Goal: Information Seeking & Learning: Get advice/opinions

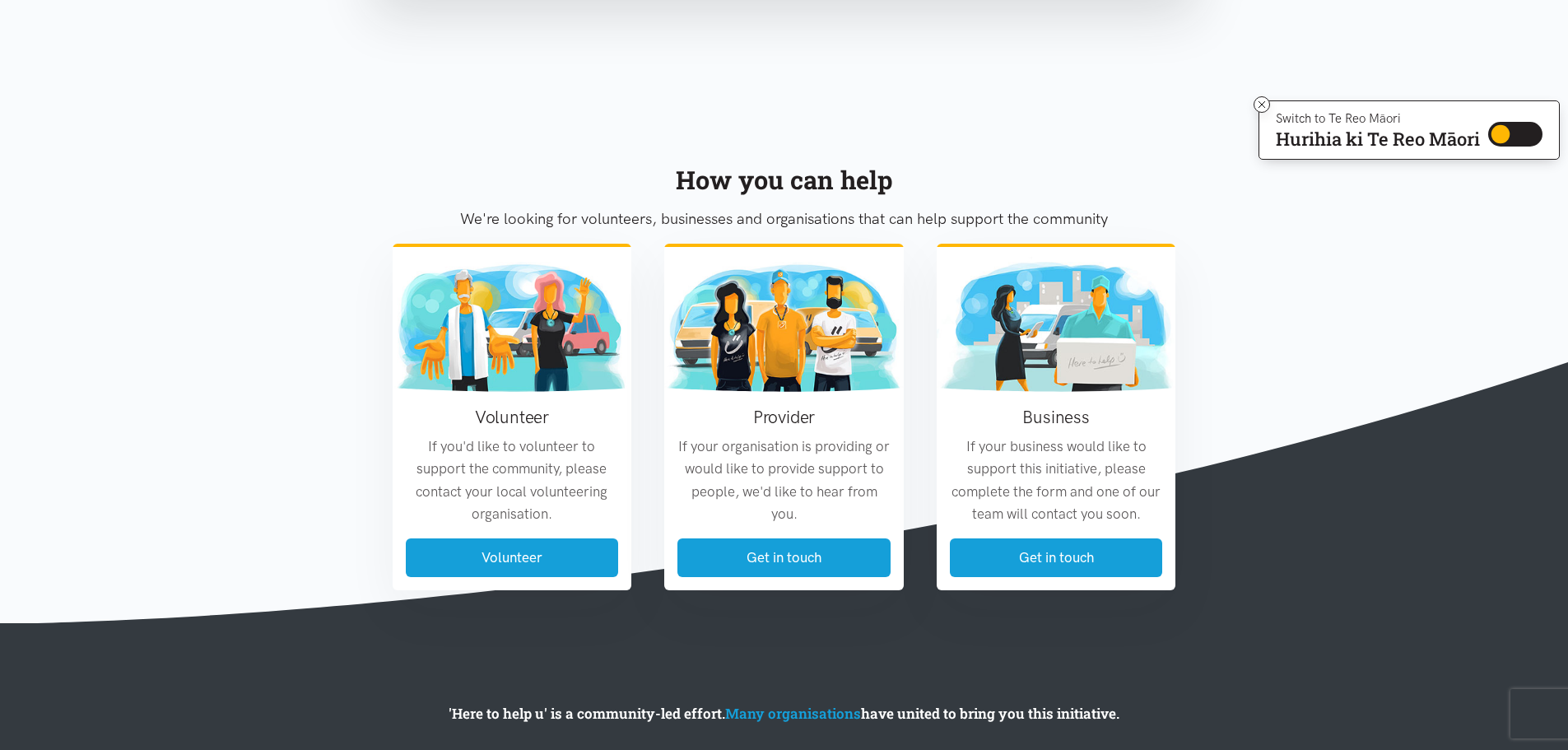
scroll to position [823, 0]
click at [918, 208] on p "We're looking for volunteers, businesses and organisations that can help suppor…" at bounding box center [785, 218] width 784 height 25
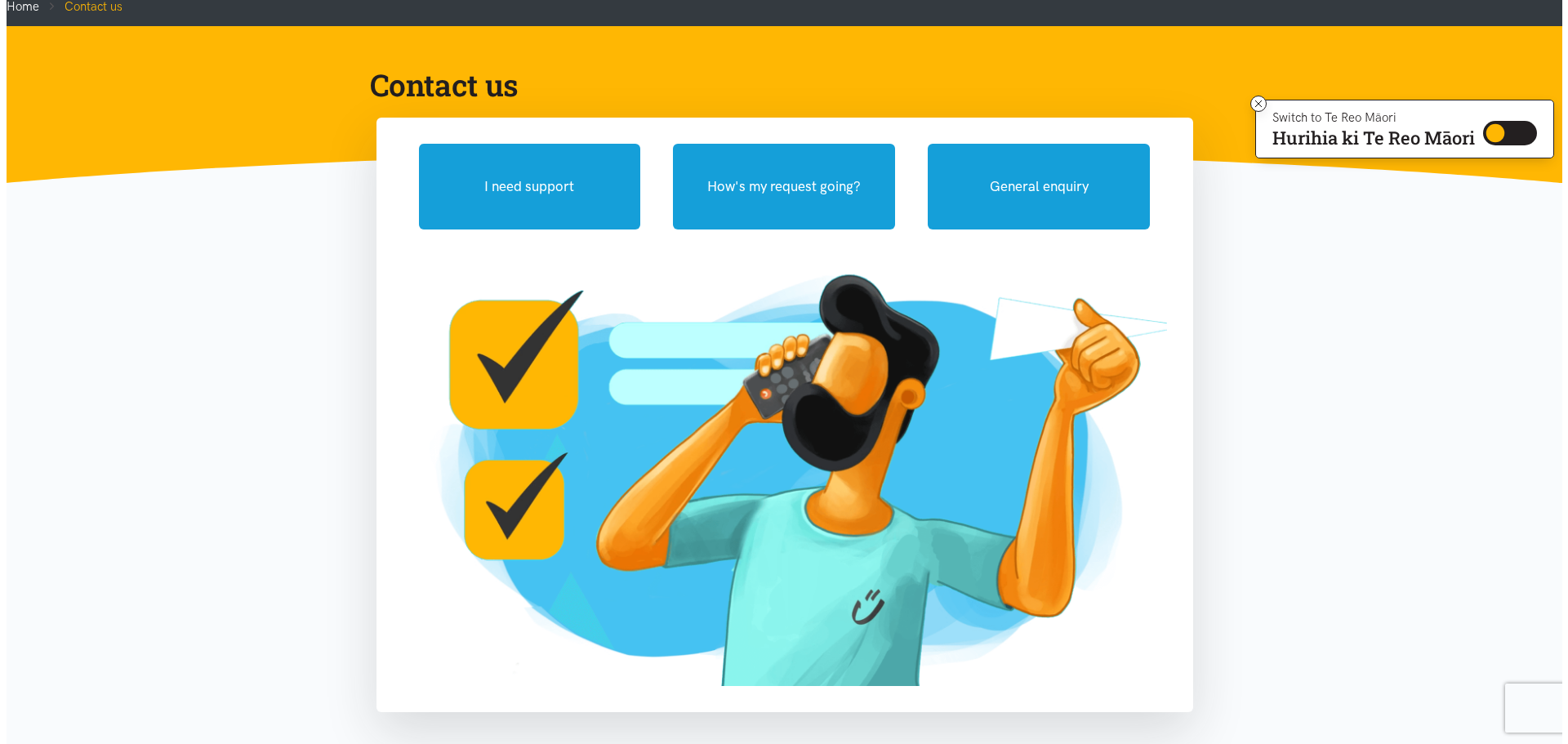
scroll to position [0, 0]
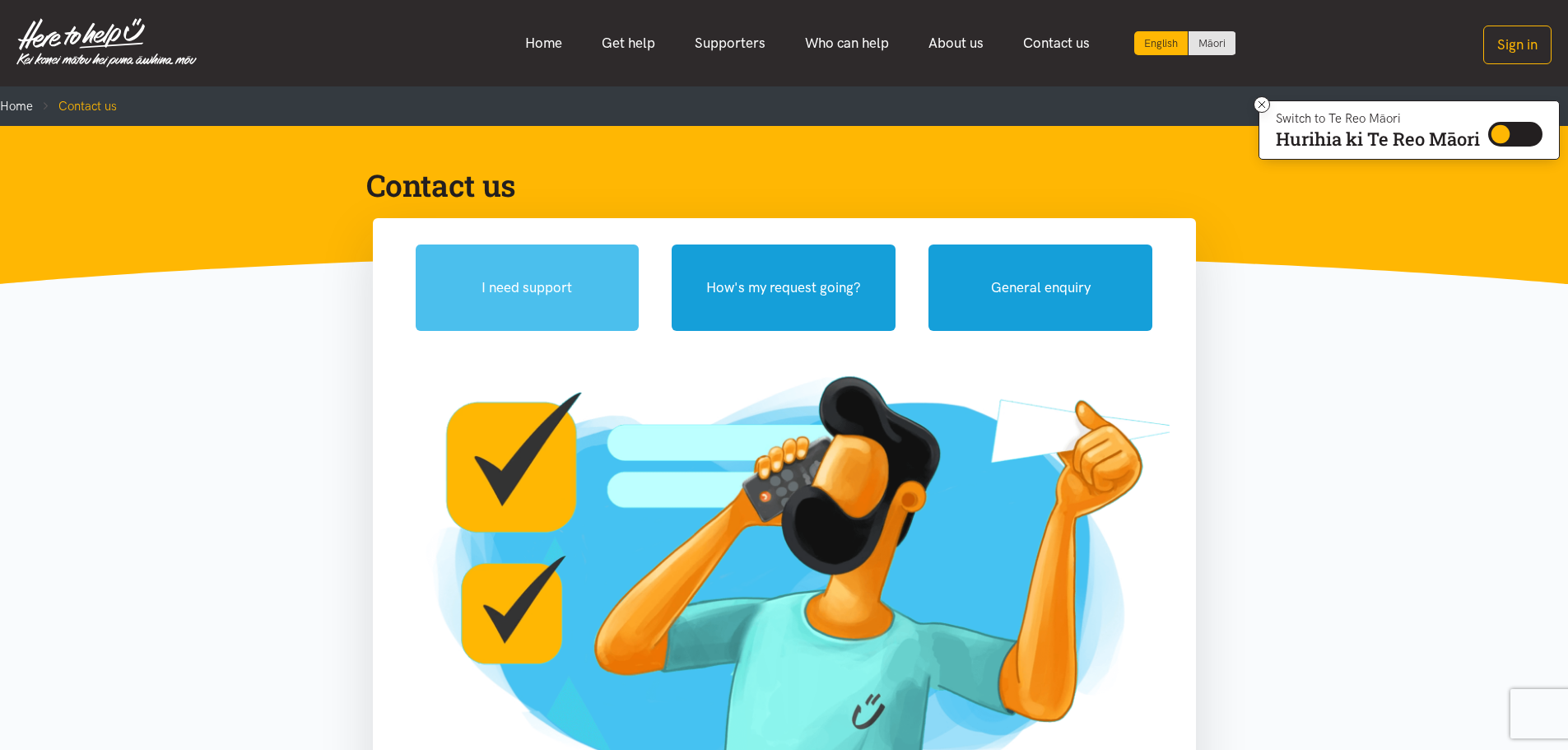
click at [614, 283] on button "I need support" at bounding box center [528, 287] width 224 height 86
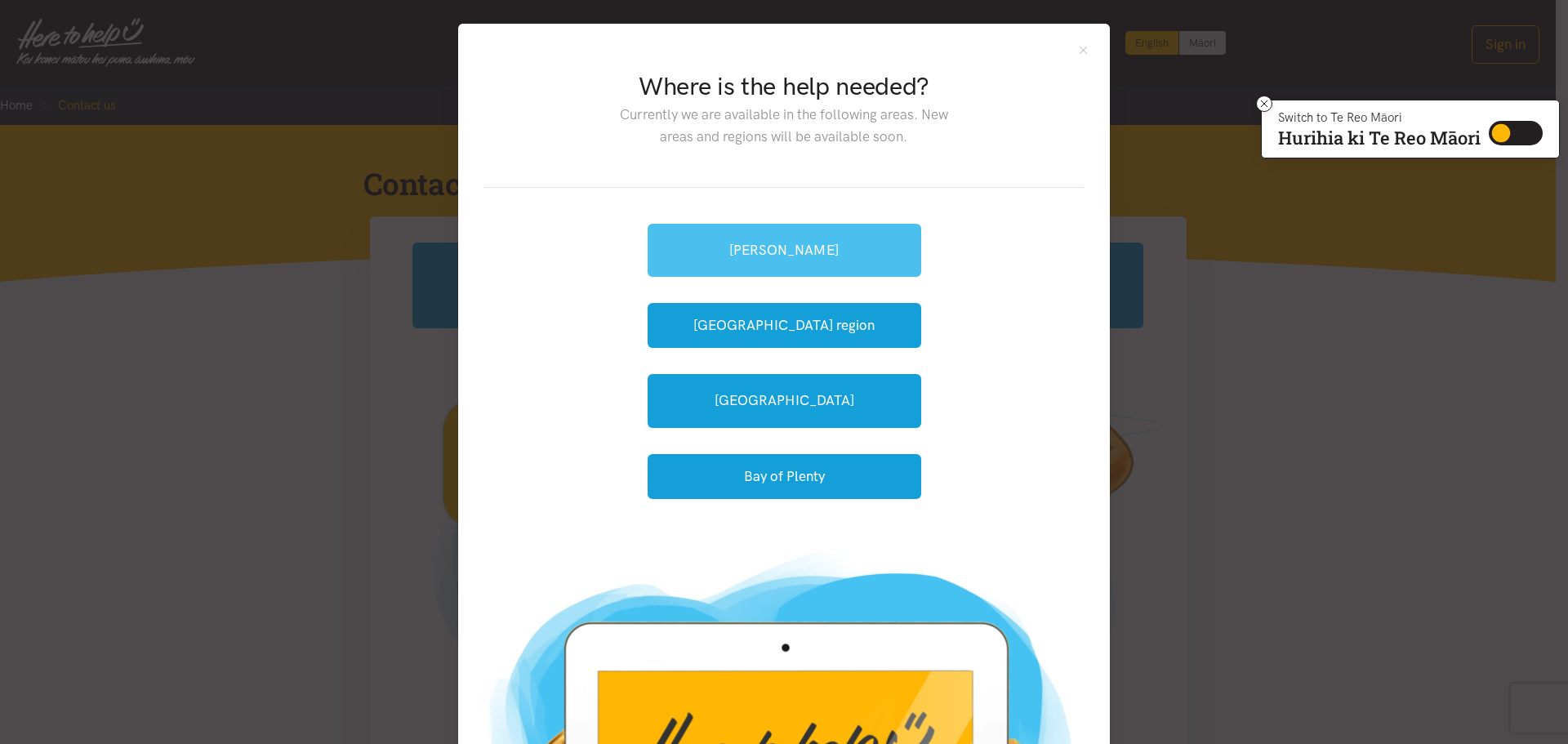
click at [781, 245] on link "[PERSON_NAME]" at bounding box center [784, 250] width 274 height 53
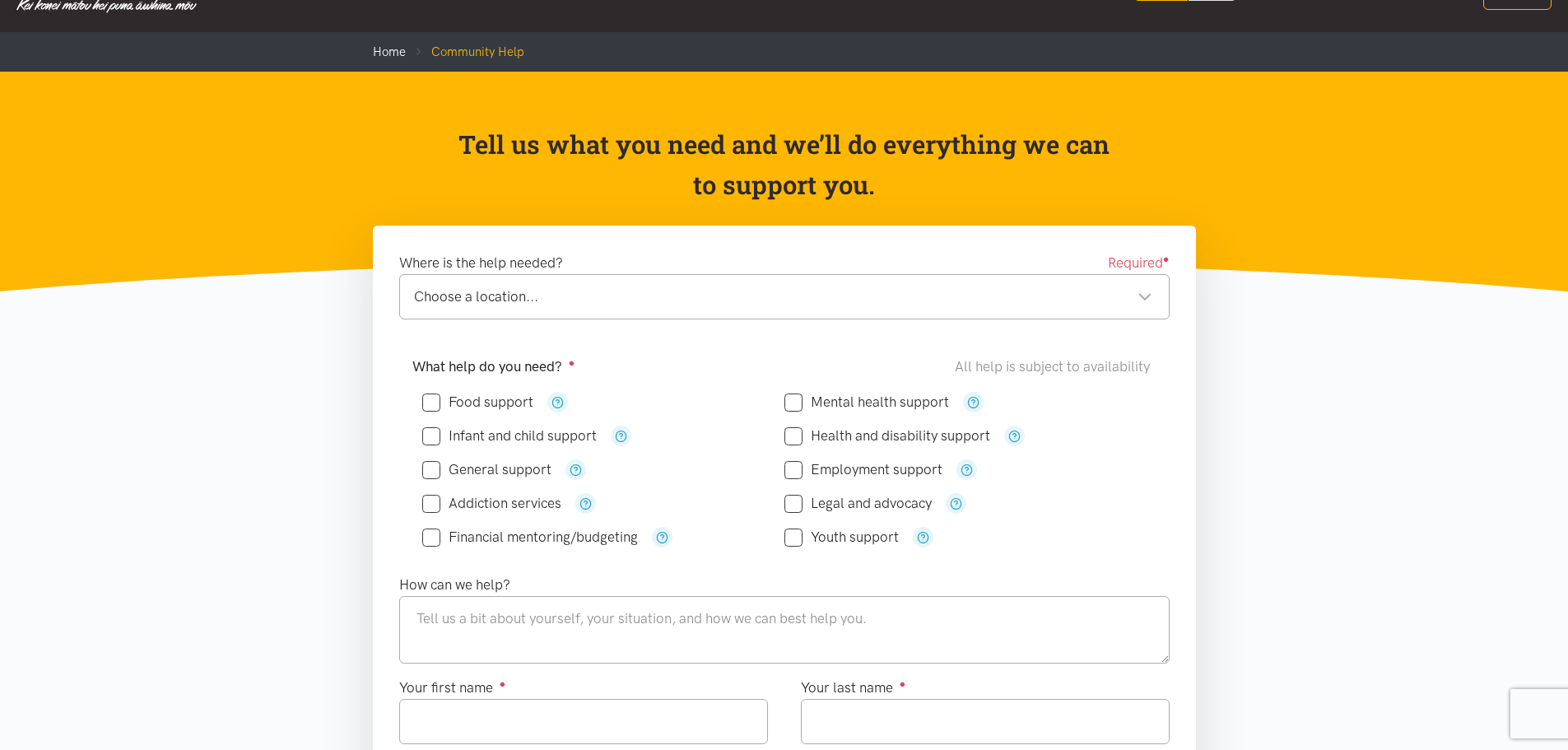
scroll to position [164, 0]
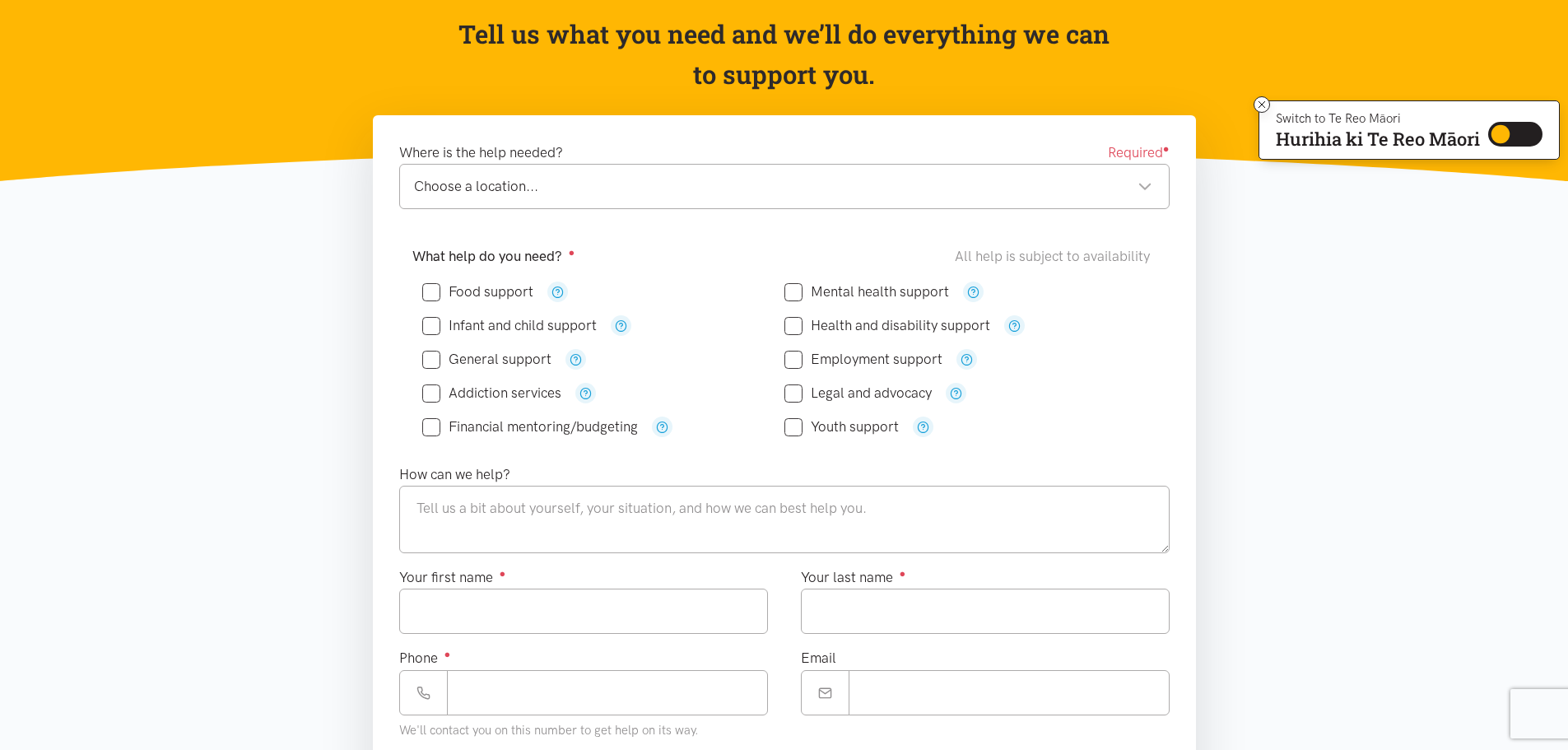
click at [289, 330] on section "Where is the help needed? Required ● Choose a location... Choose a location... …" at bounding box center [784, 645] width 1568 height 1061
click at [664, 288] on div "Food support" at bounding box center [604, 291] width 362 height 21
click at [969, 288] on icon "button" at bounding box center [973, 292] width 12 height 12
click at [1017, 324] on icon "button" at bounding box center [1015, 326] width 12 height 12
click at [963, 357] on icon "button" at bounding box center [966, 359] width 12 height 12
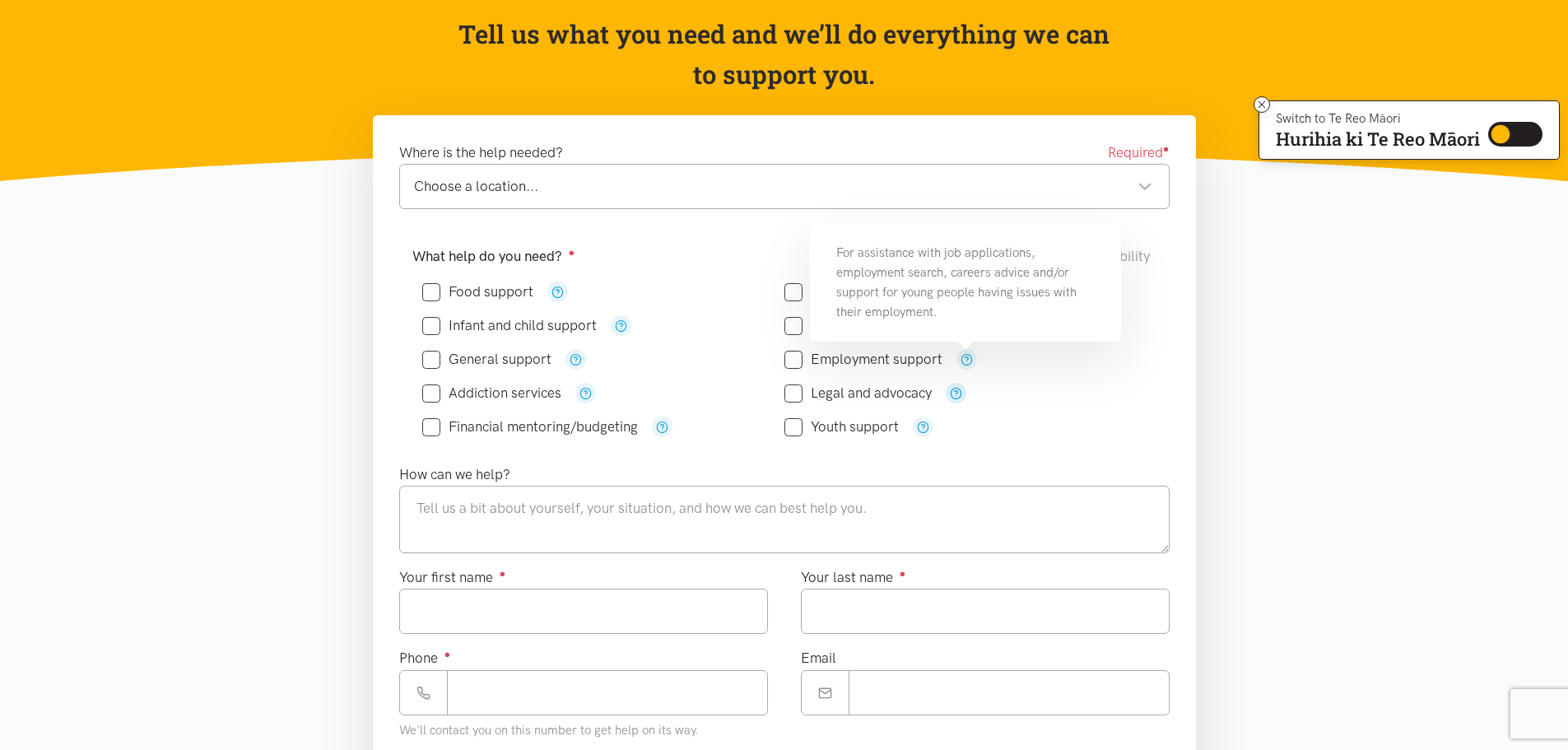
click at [956, 393] on icon "button" at bounding box center [956, 393] width 12 height 12
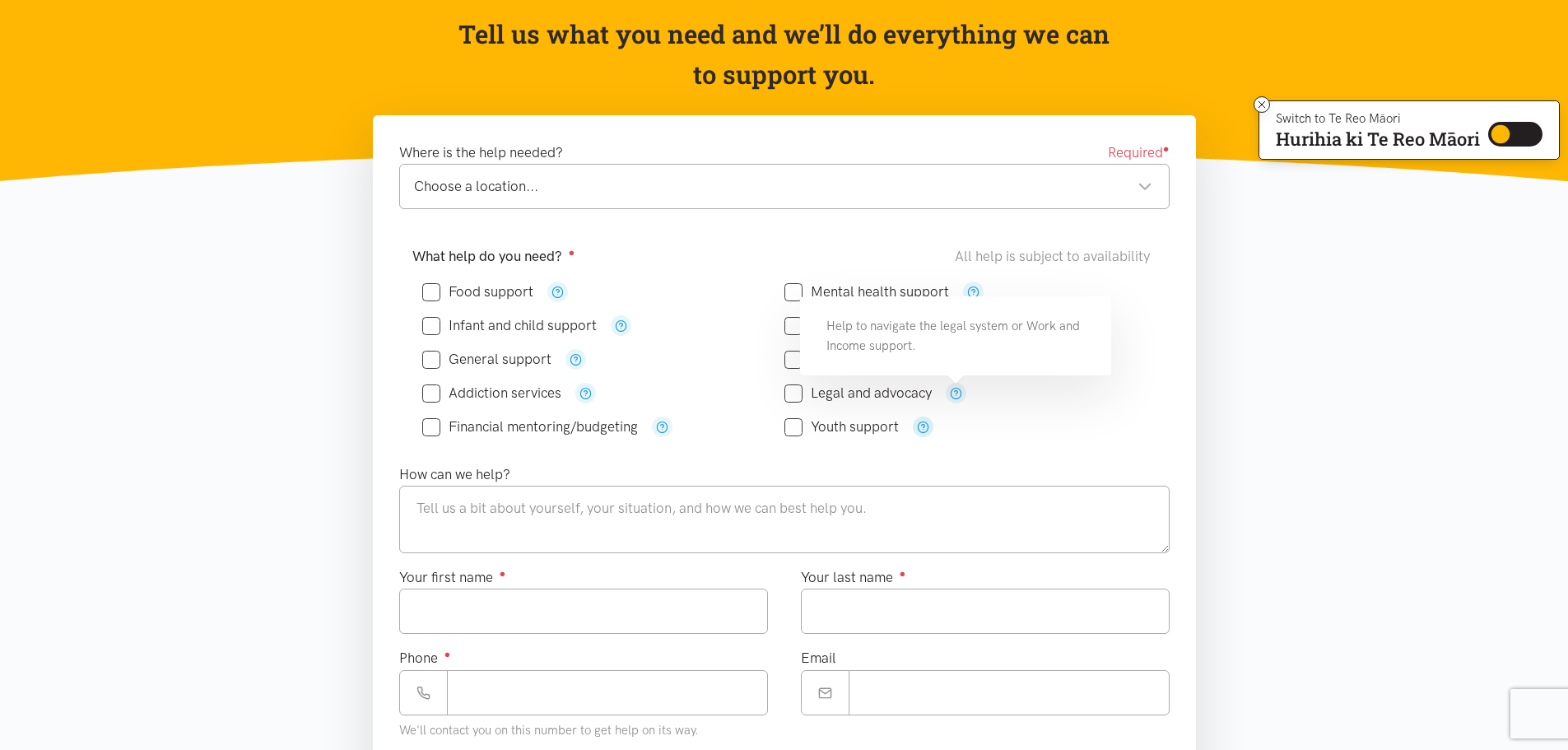
click at [918, 426] on icon "button" at bounding box center [923, 426] width 12 height 12
click at [559, 291] on icon "button" at bounding box center [557, 292] width 12 height 12
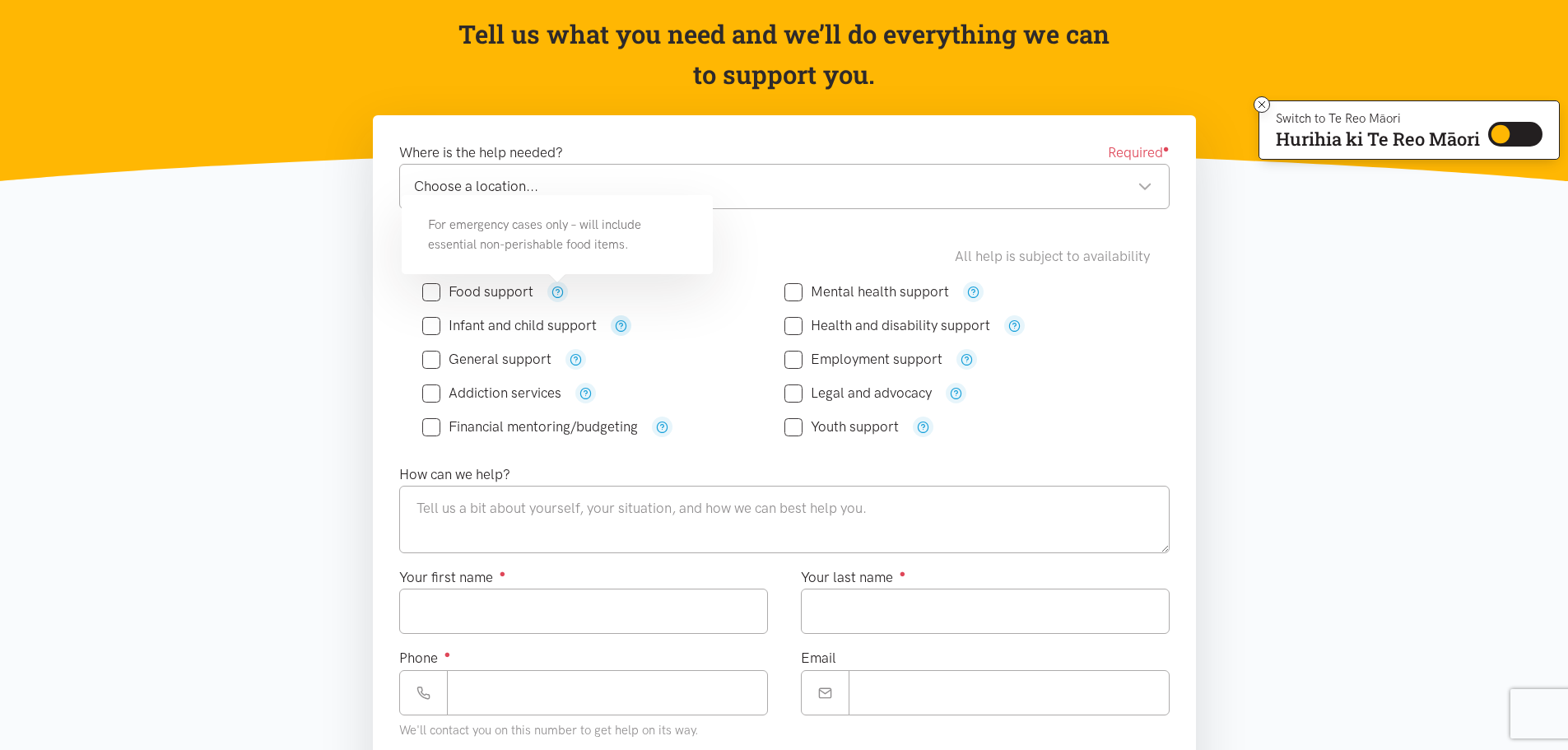
click at [622, 325] on icon "button" at bounding box center [621, 326] width 12 height 12
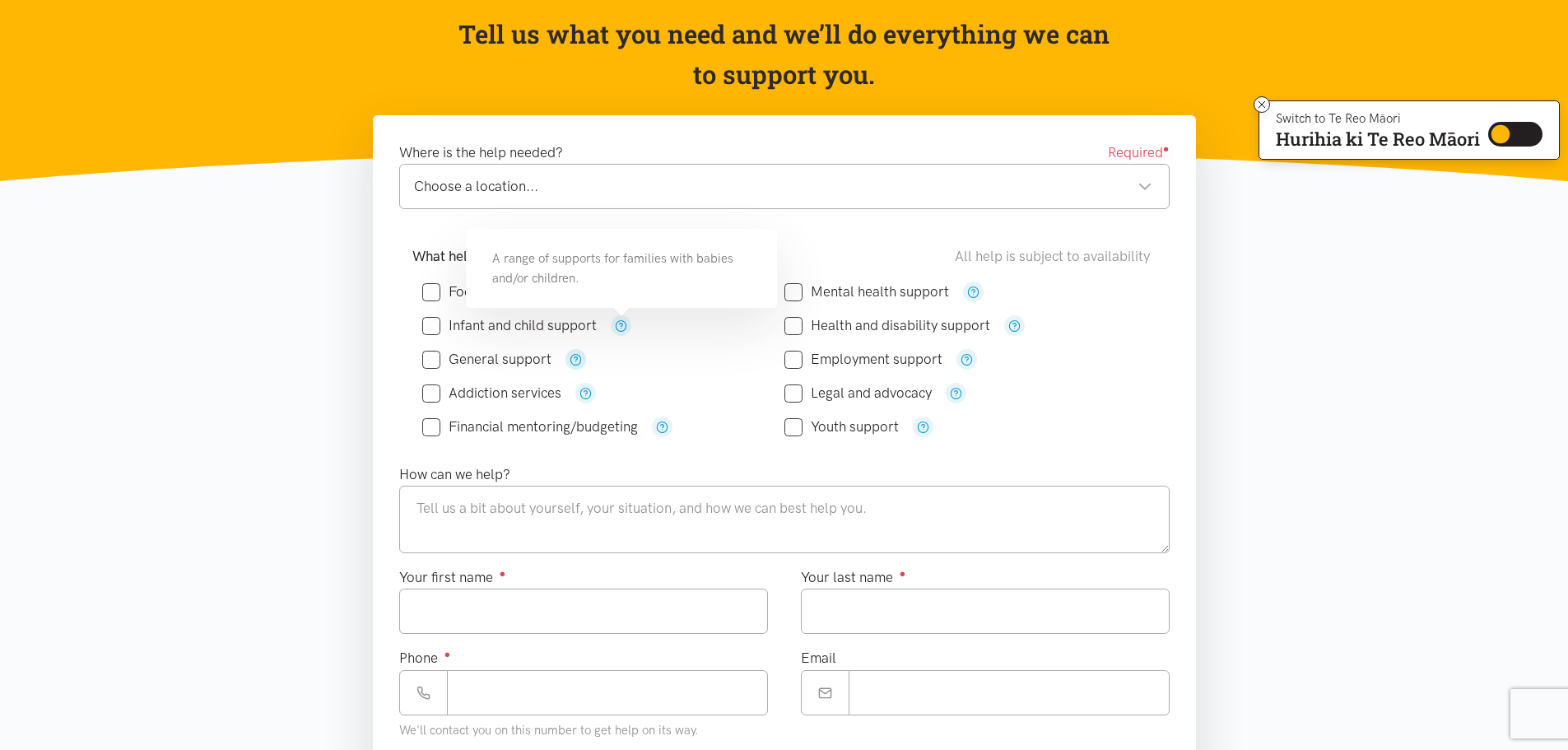
click at [574, 353] on icon "button" at bounding box center [575, 359] width 12 height 12
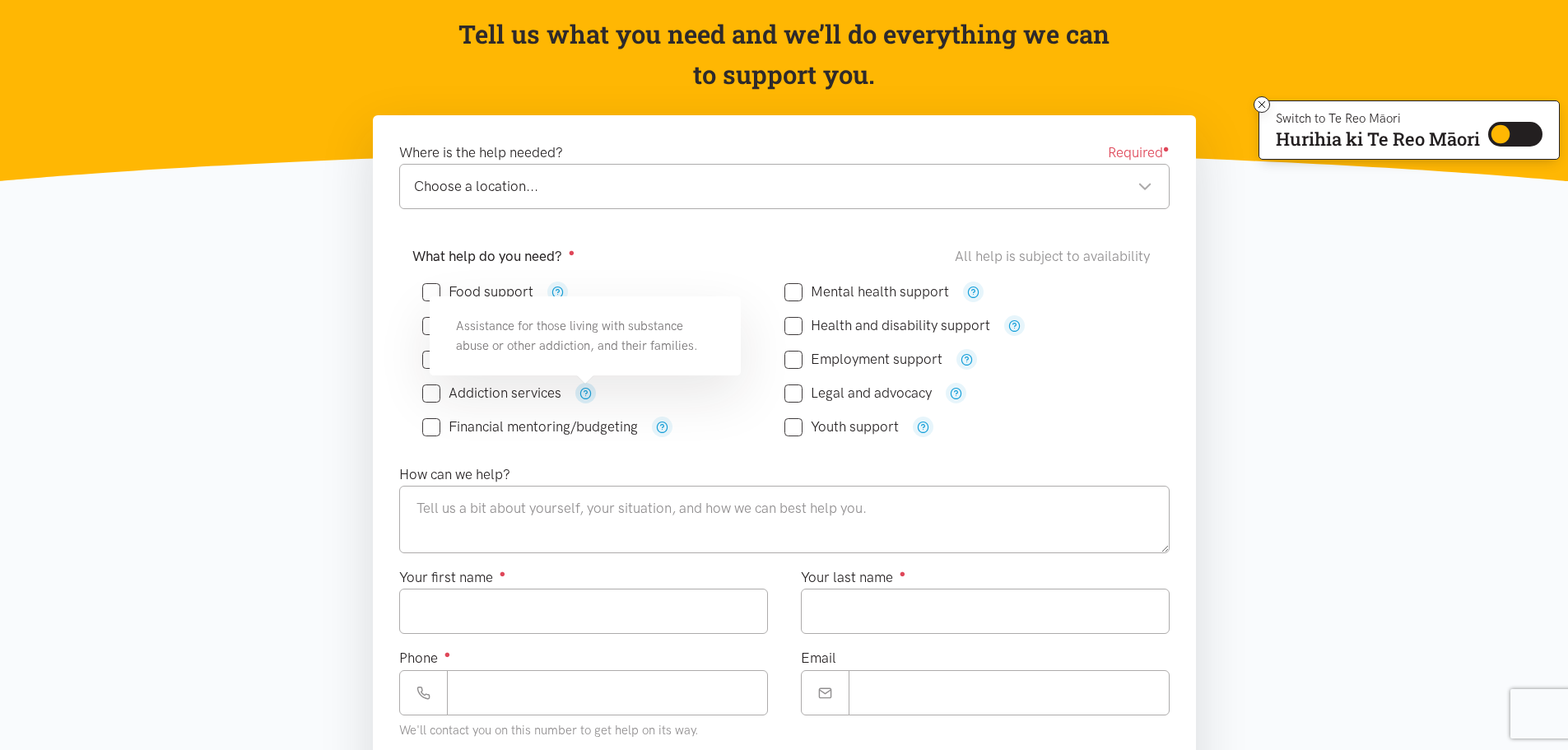
click at [586, 393] on icon "button" at bounding box center [585, 393] width 12 height 12
click at [666, 422] on icon "button" at bounding box center [662, 426] width 12 height 12
click at [971, 290] on icon "button" at bounding box center [973, 292] width 12 height 12
click at [209, 472] on section "Where is the help needed? Required ● Choose a location... Choose a location... …" at bounding box center [784, 645] width 1568 height 1061
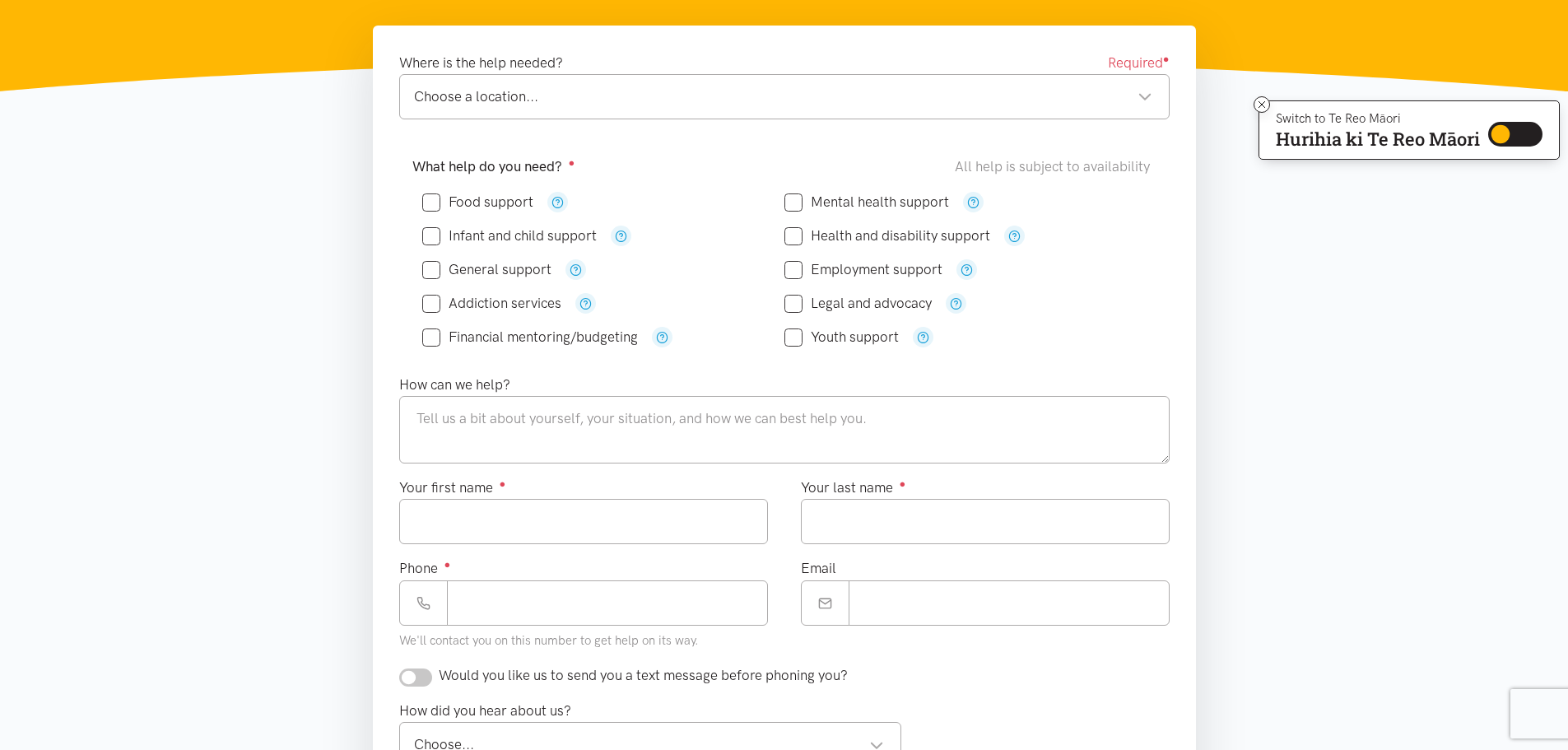
scroll to position [329, 0]
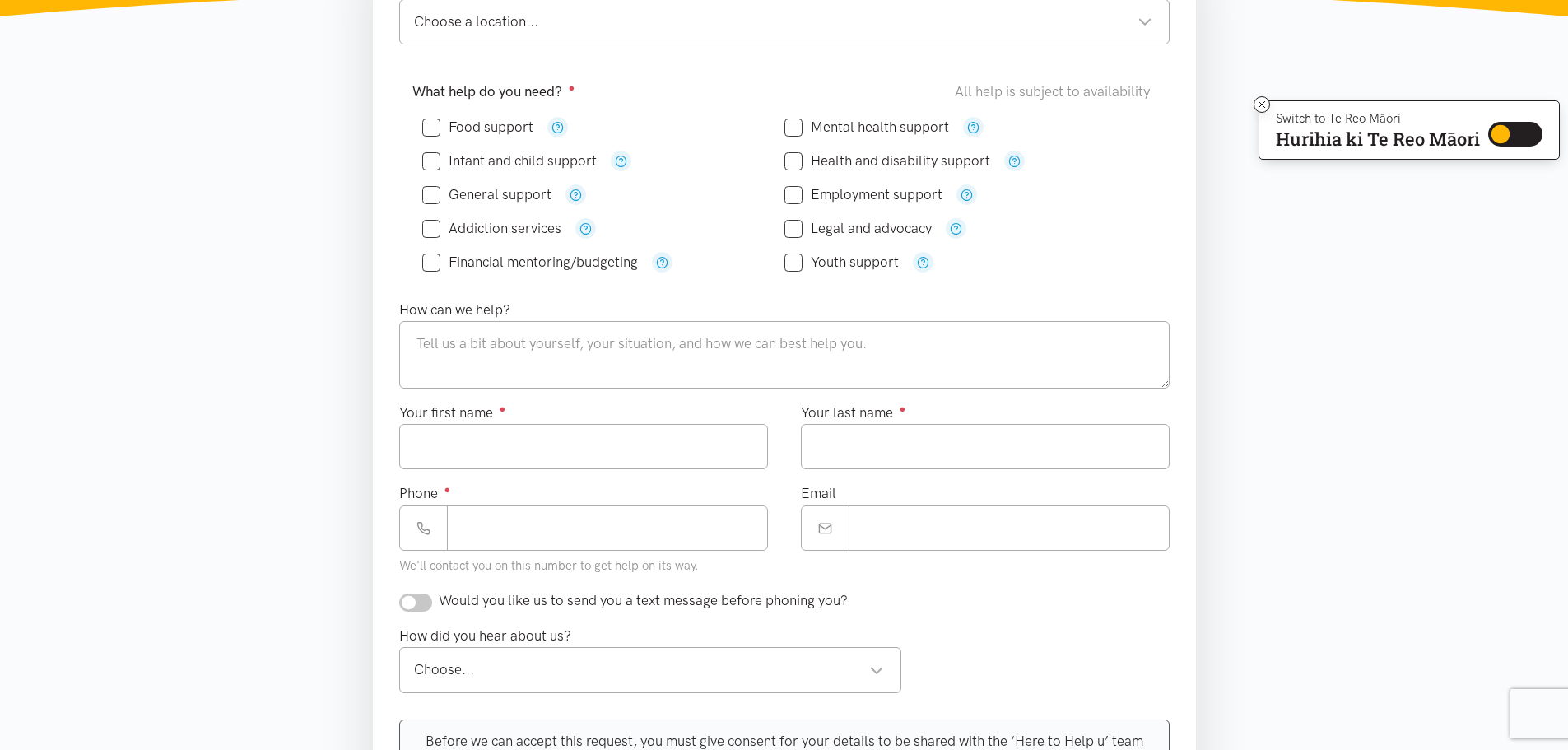
click at [188, 487] on section "Where is the help needed? Required ● Choose a location... Choose a location... …" at bounding box center [784, 481] width 1568 height 1061
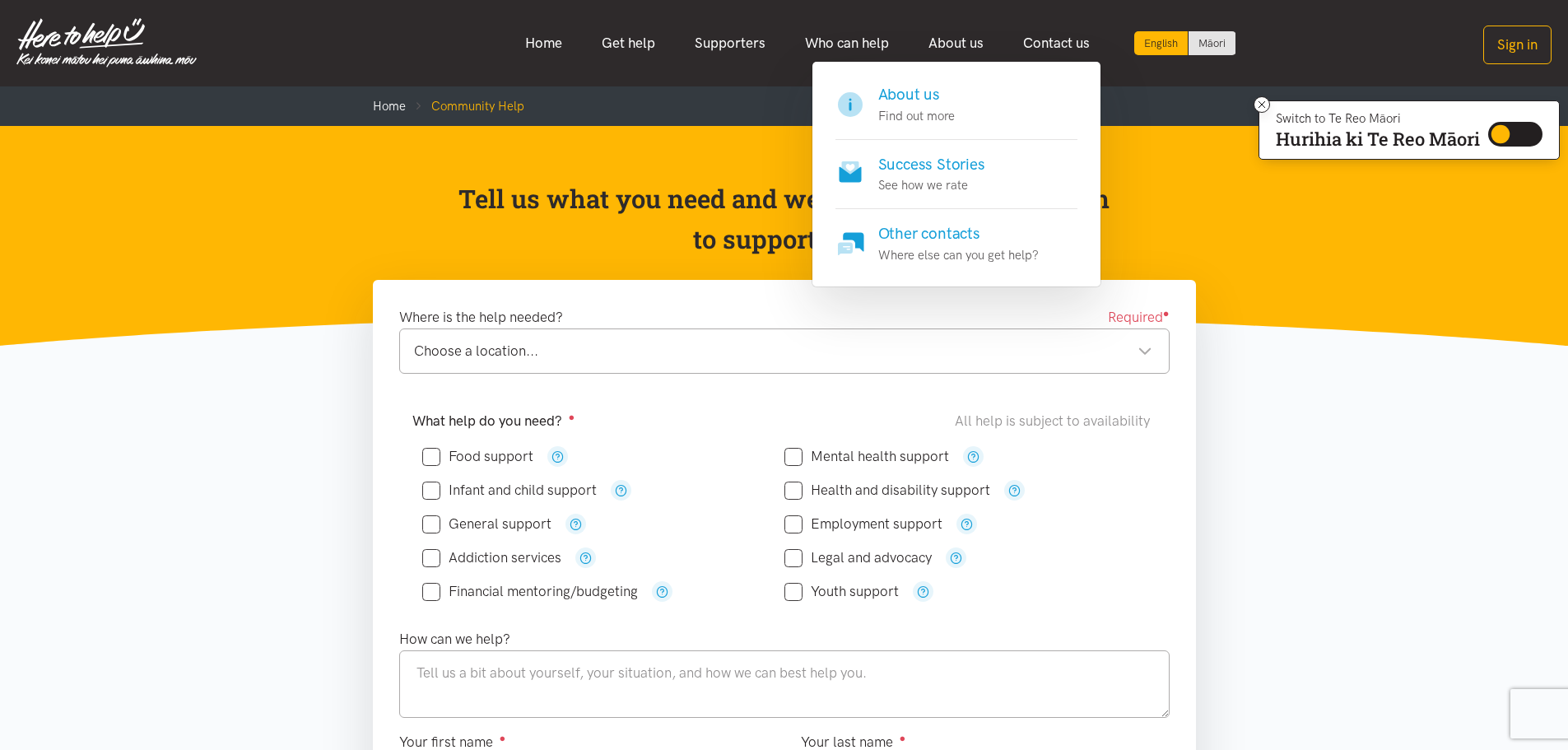
click at [923, 100] on h4 "About us" at bounding box center [916, 94] width 76 height 23
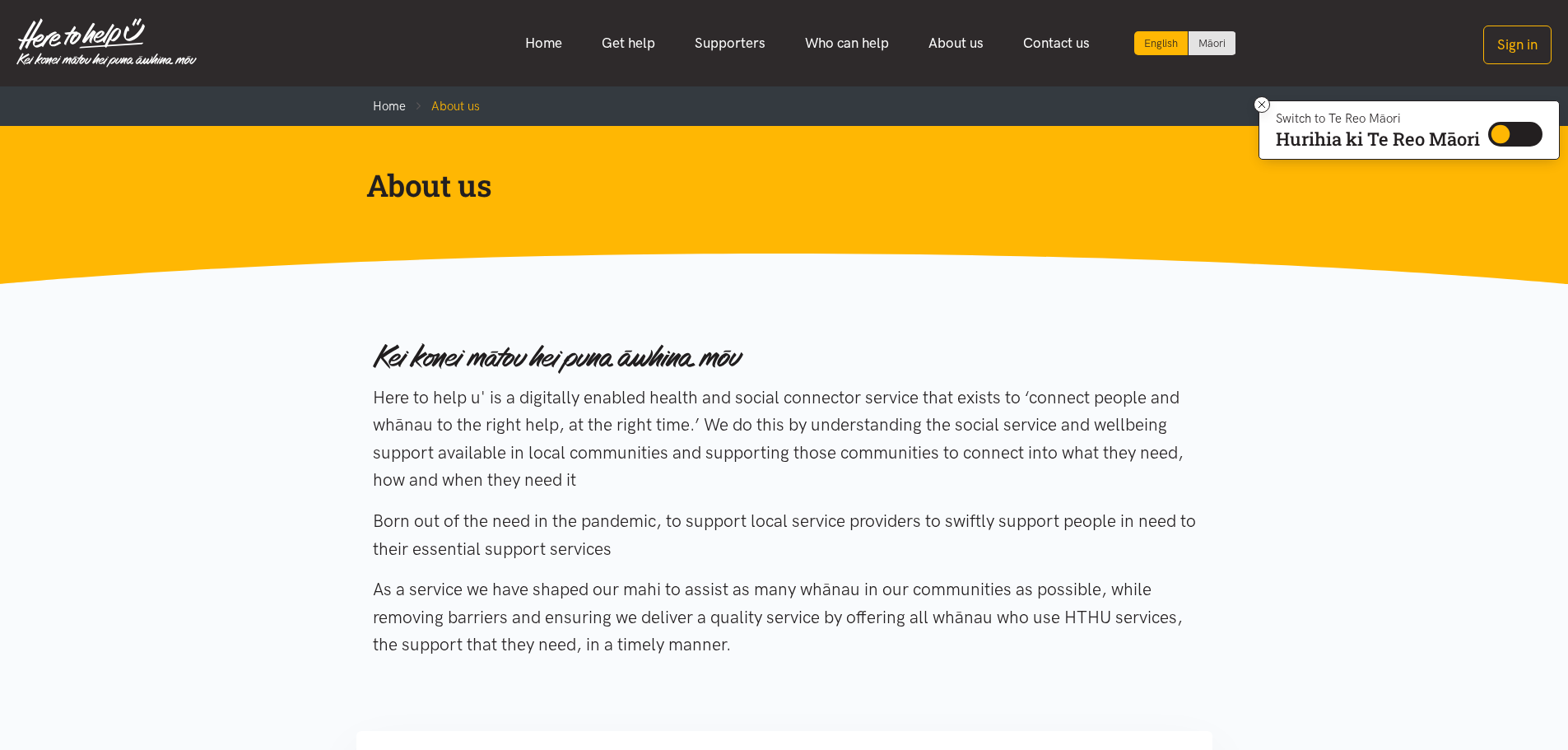
click at [1199, 329] on div "Here to help u' is a digitally enabled health and social connector service that…" at bounding box center [784, 503] width 856 height 358
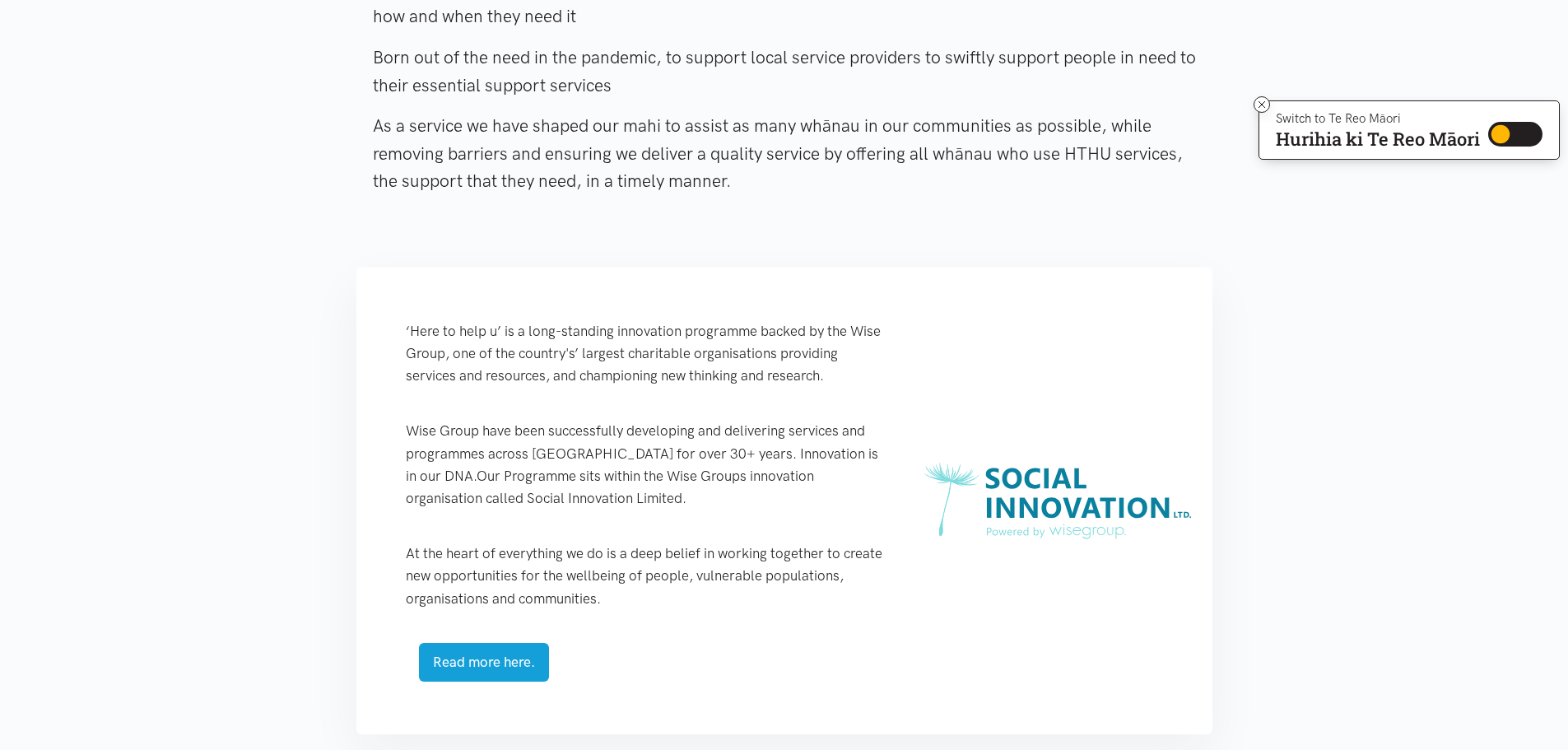
scroll to position [576, 0]
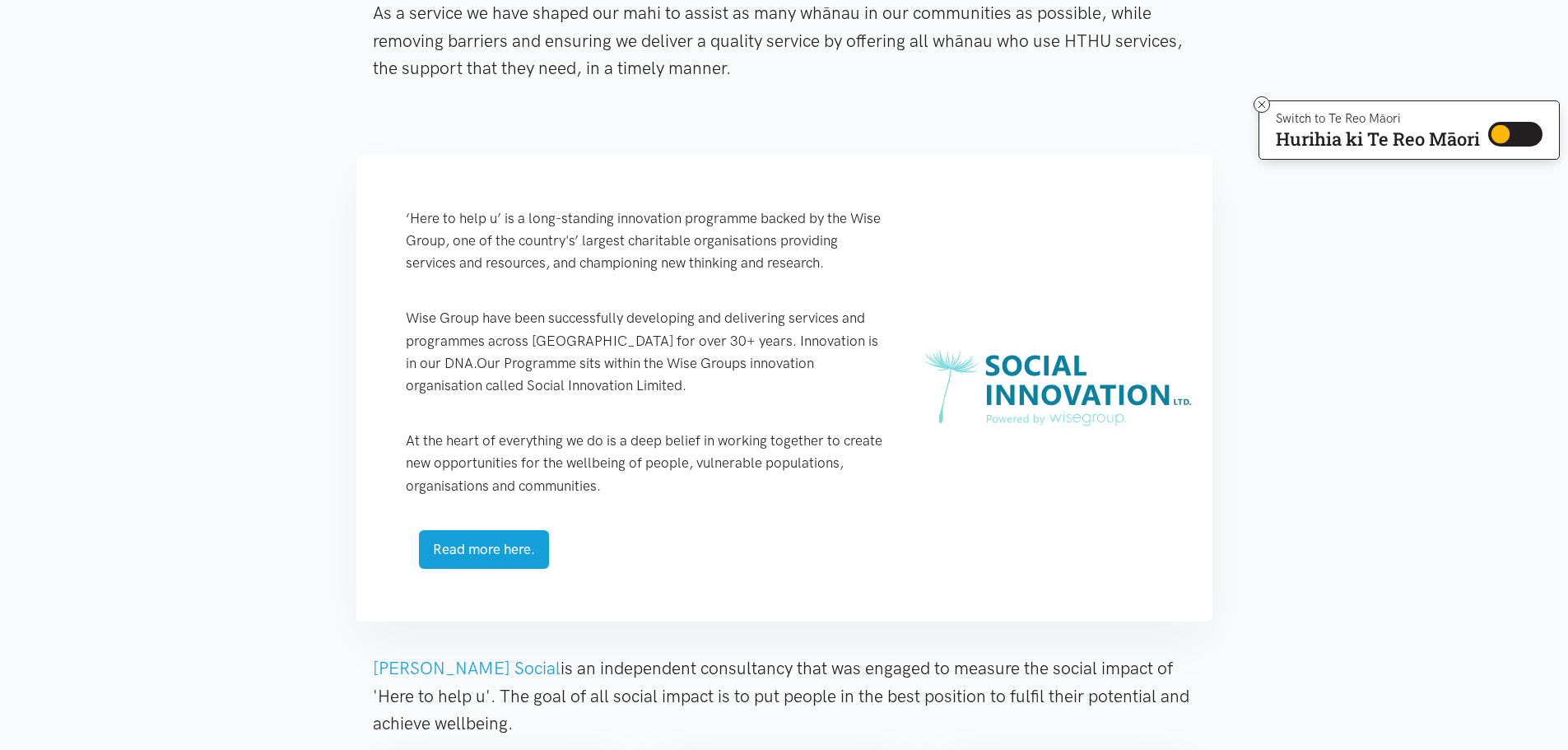
click at [1263, 347] on main "Home About us About us Born out of the need in the pandemic, to support local s…" at bounding box center [784, 622] width 1568 height 2224
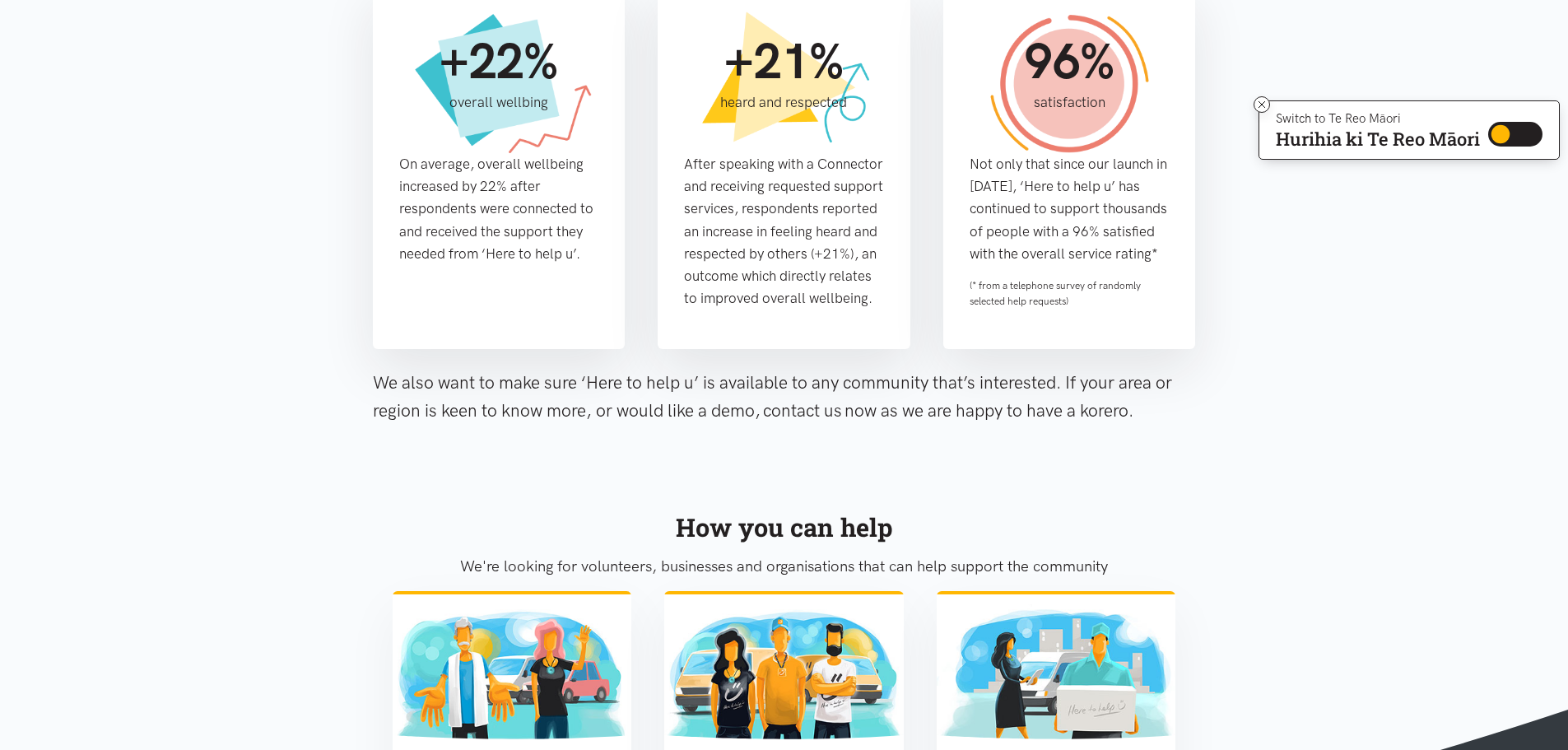
scroll to position [1563, 0]
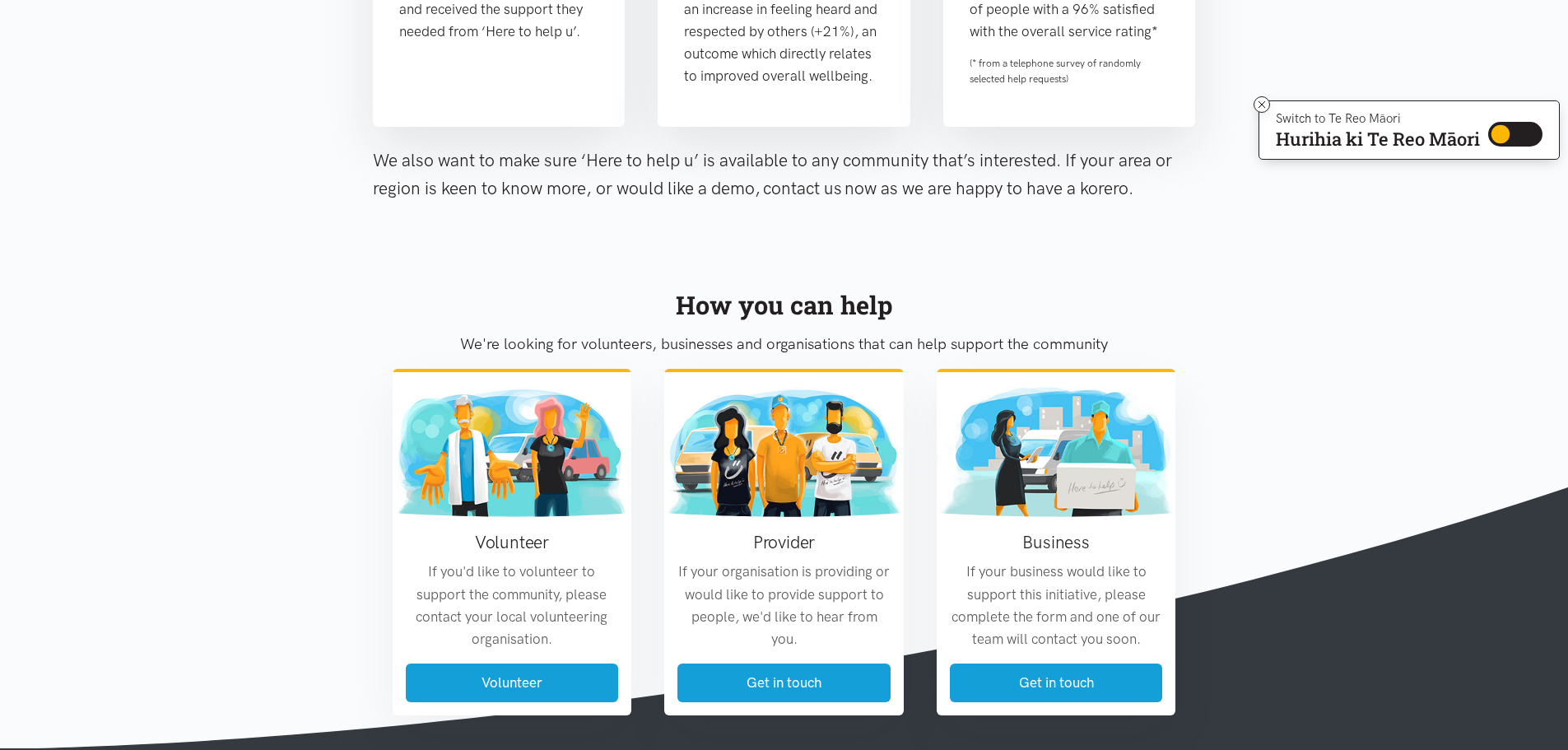
click at [1336, 326] on section "How you can help We're looking for volunteers, businesses and organisations tha…" at bounding box center [784, 487] width 1568 height 523
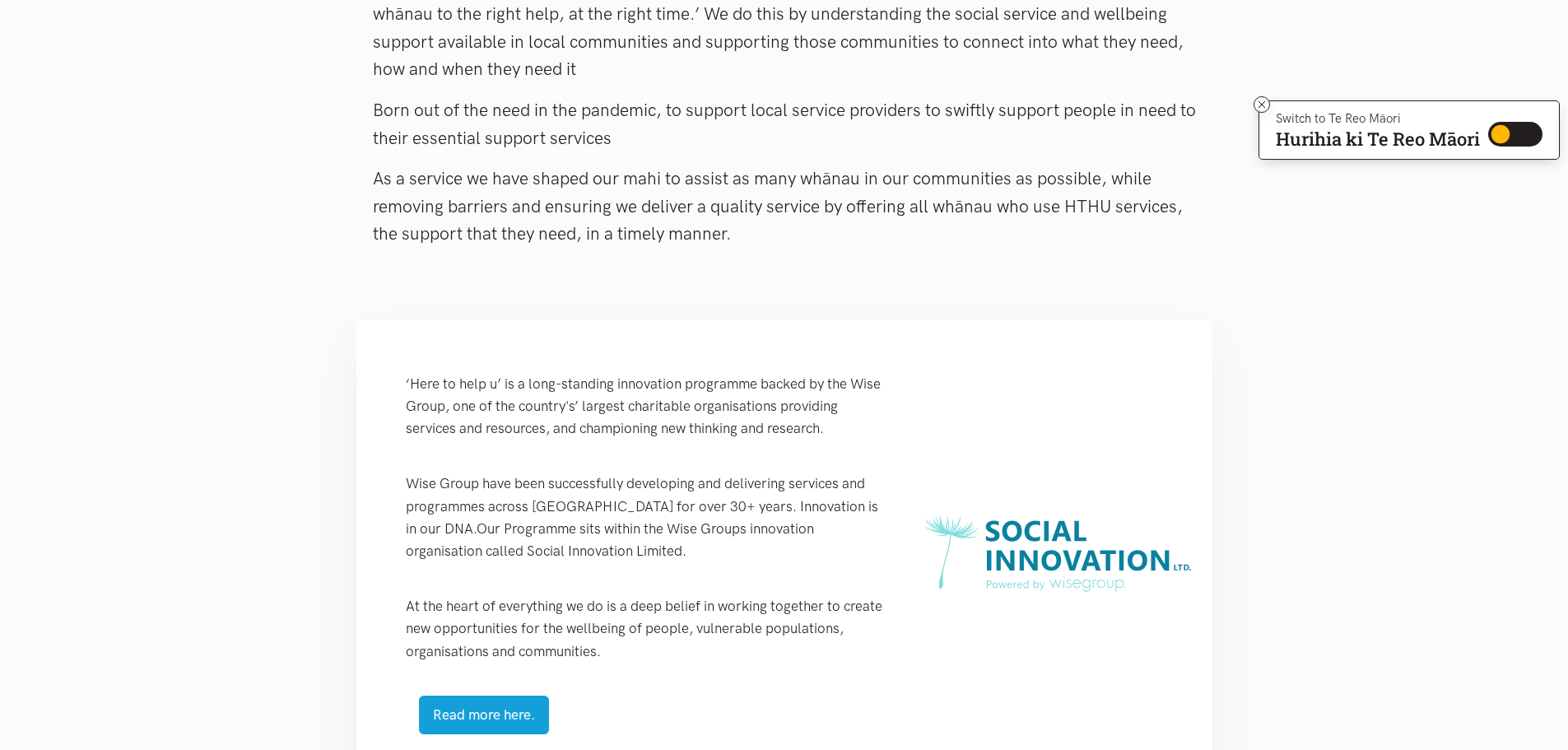
scroll to position [0, 0]
